Goal: Task Accomplishment & Management: Manage account settings

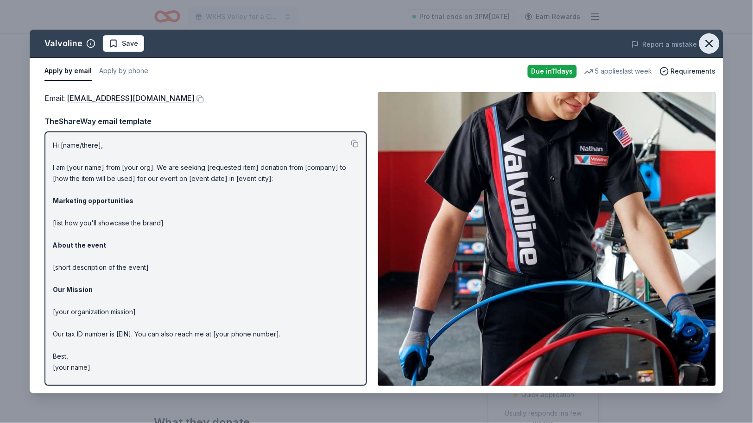
click at [709, 48] on icon "button" at bounding box center [709, 43] width 13 height 13
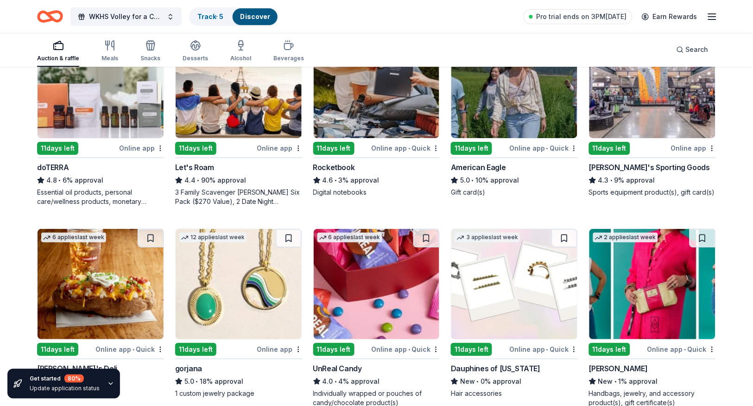
scroll to position [726, 0]
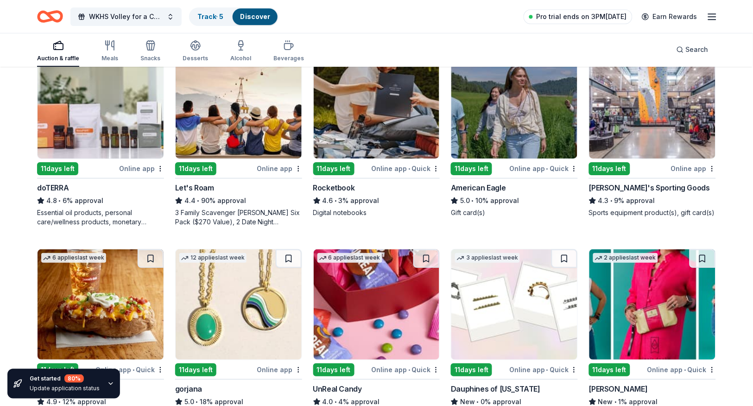
click at [581, 20] on span "Pro trial ends on 3PM[DATE]" at bounding box center [581, 16] width 90 height 11
click at [712, 18] on icon "button" at bounding box center [711, 16] width 11 height 11
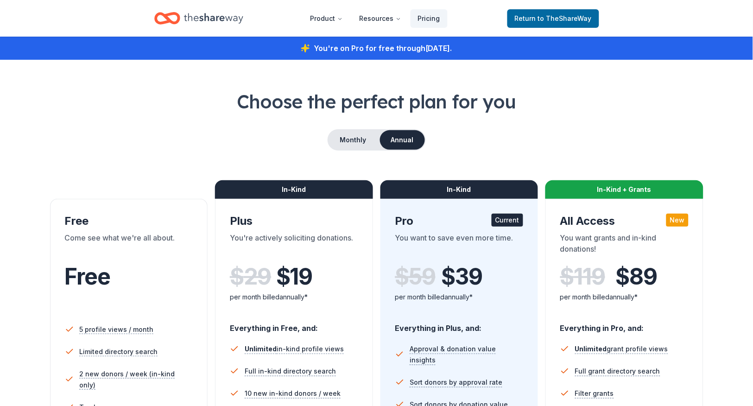
click at [616, 40] on div "You're on Pro for free through [DATE] ." at bounding box center [376, 48] width 753 height 23
click at [547, 19] on span "to TheShareWay" at bounding box center [565, 18] width 54 height 8
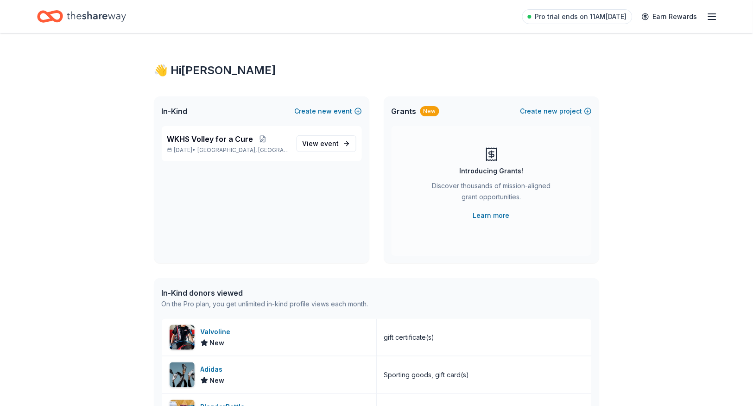
click at [712, 18] on icon "button" at bounding box center [711, 16] width 11 height 11
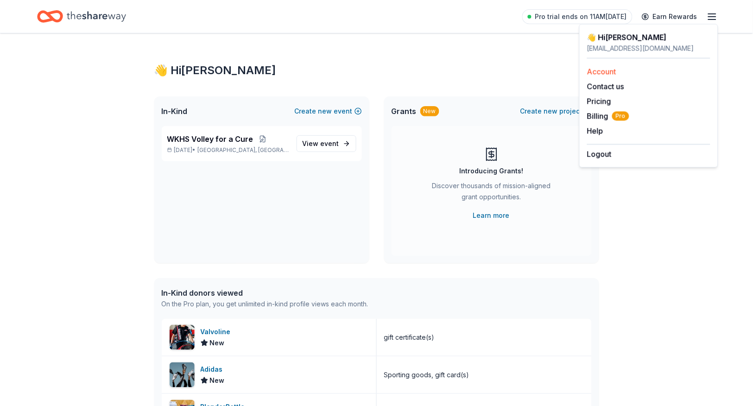
click at [606, 70] on link "Account" at bounding box center [601, 71] width 29 height 9
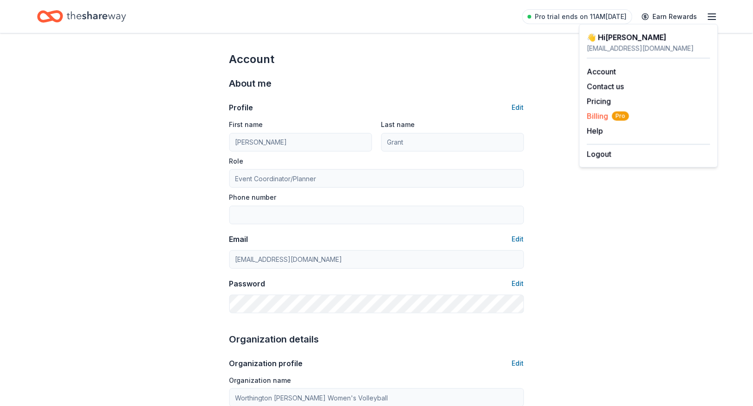
click at [596, 111] on span "Billing Pro" at bounding box center [608, 116] width 42 height 11
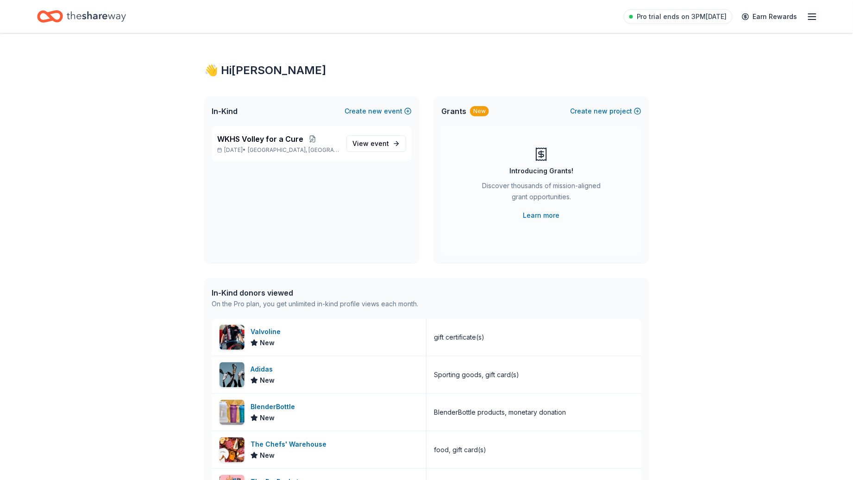
click at [752, 15] on icon "button" at bounding box center [812, 16] width 11 height 11
click at [695, 116] on span "Billing Pro" at bounding box center [708, 116] width 42 height 11
